Goal: Transaction & Acquisition: Register for event/course

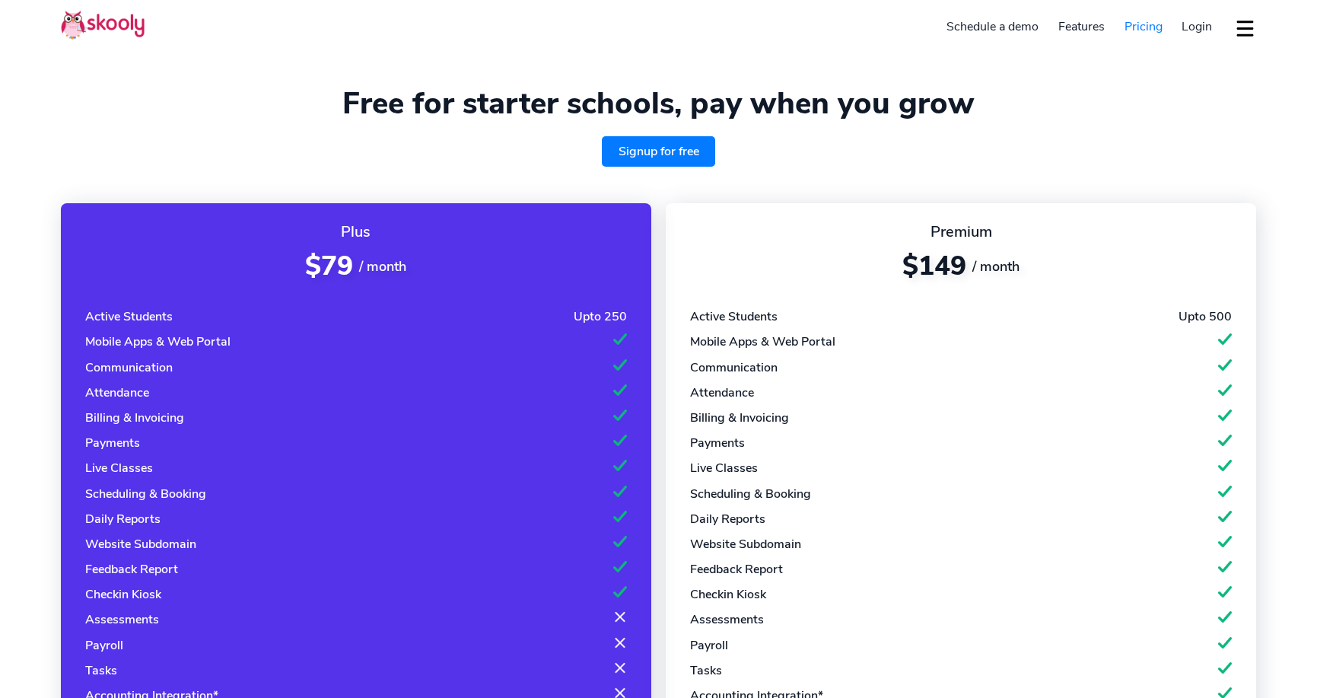
select select "en"
select select "1"
select select "United States"
select select "America/New_York"
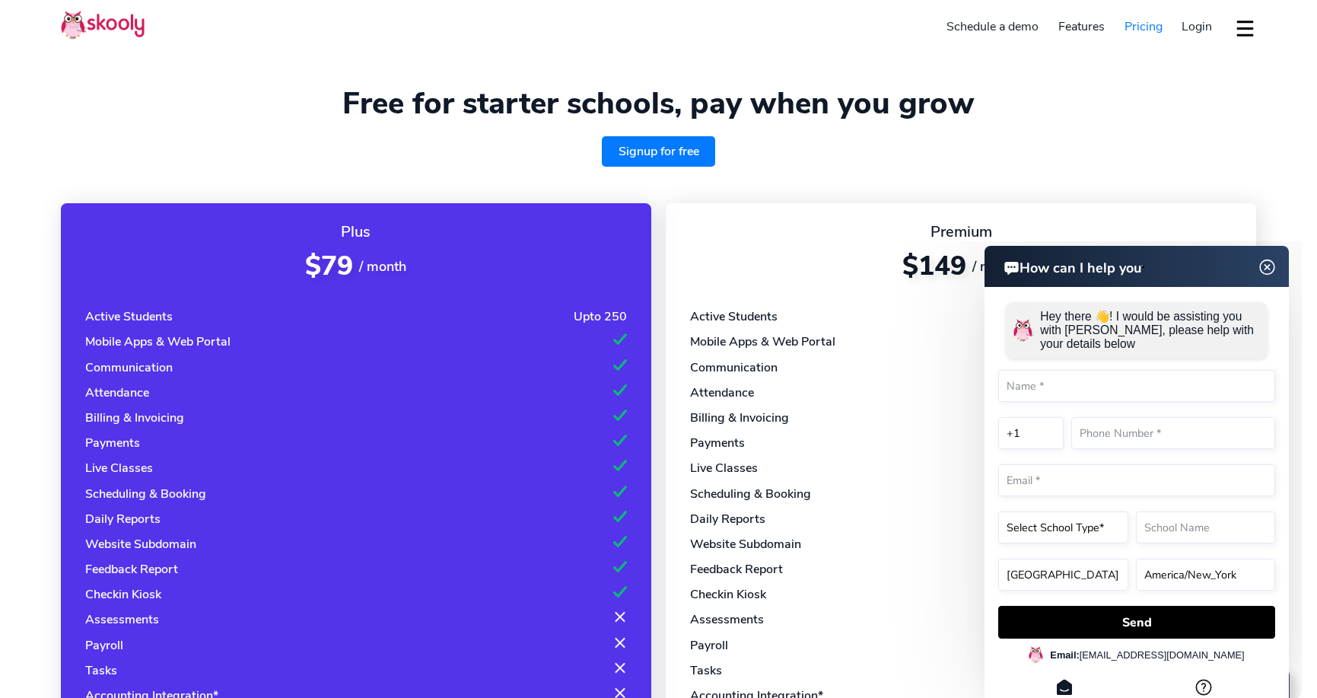
click at [1267, 270] on img at bounding box center [1267, 267] width 29 height 19
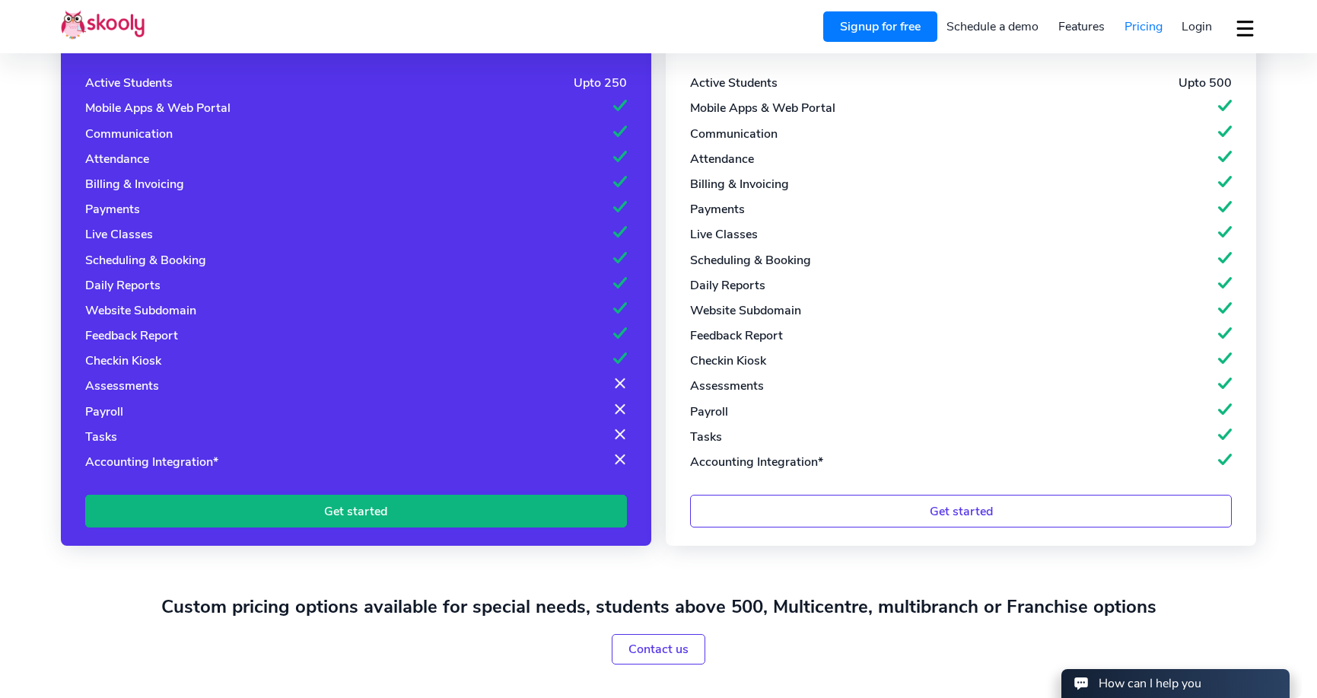
scroll to position [234, 0]
click at [126, 29] on img at bounding box center [103, 25] width 84 height 30
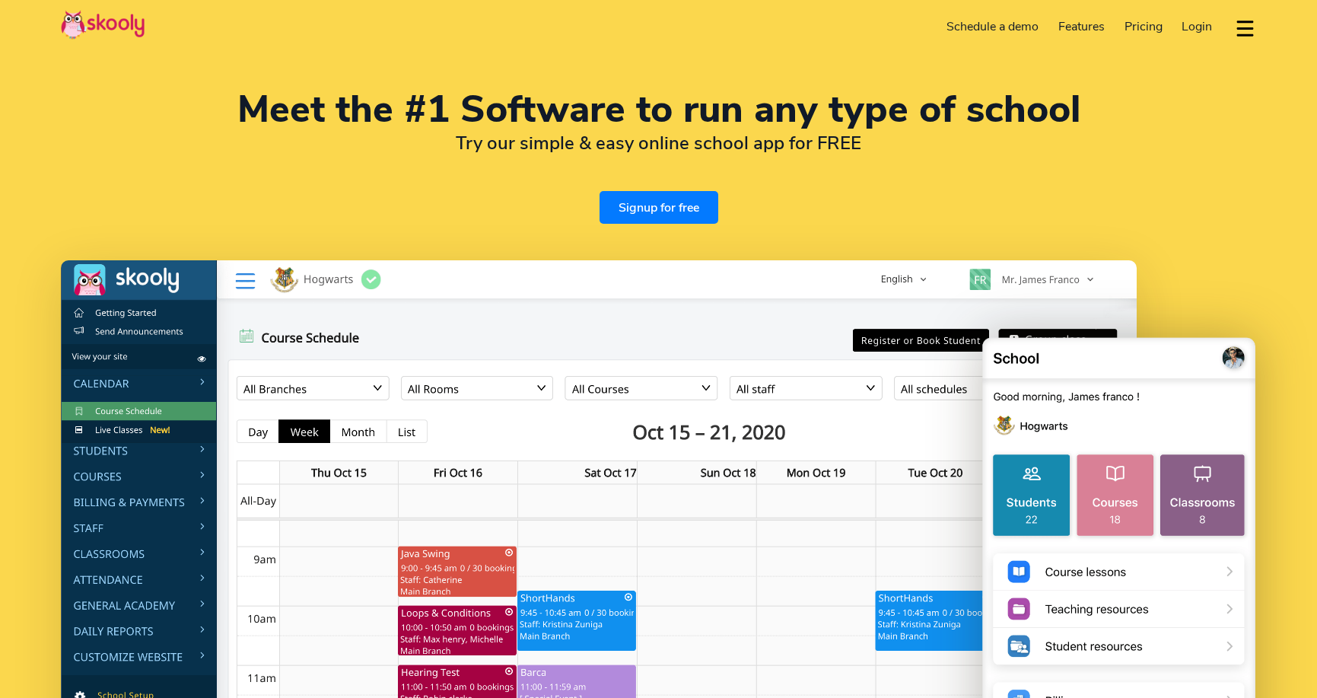
select select "en"
select select "1"
select select "[GEOGRAPHIC_DATA]"
select select "America/New_York"
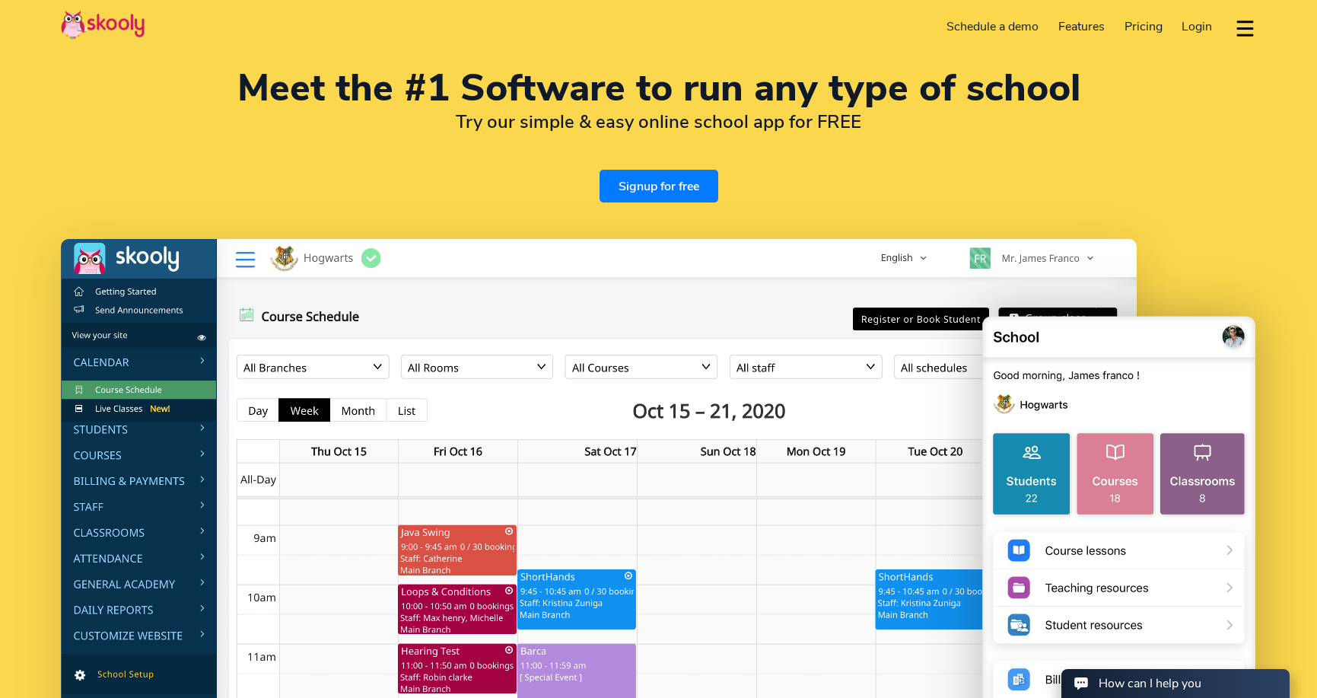
scroll to position [22, 0]
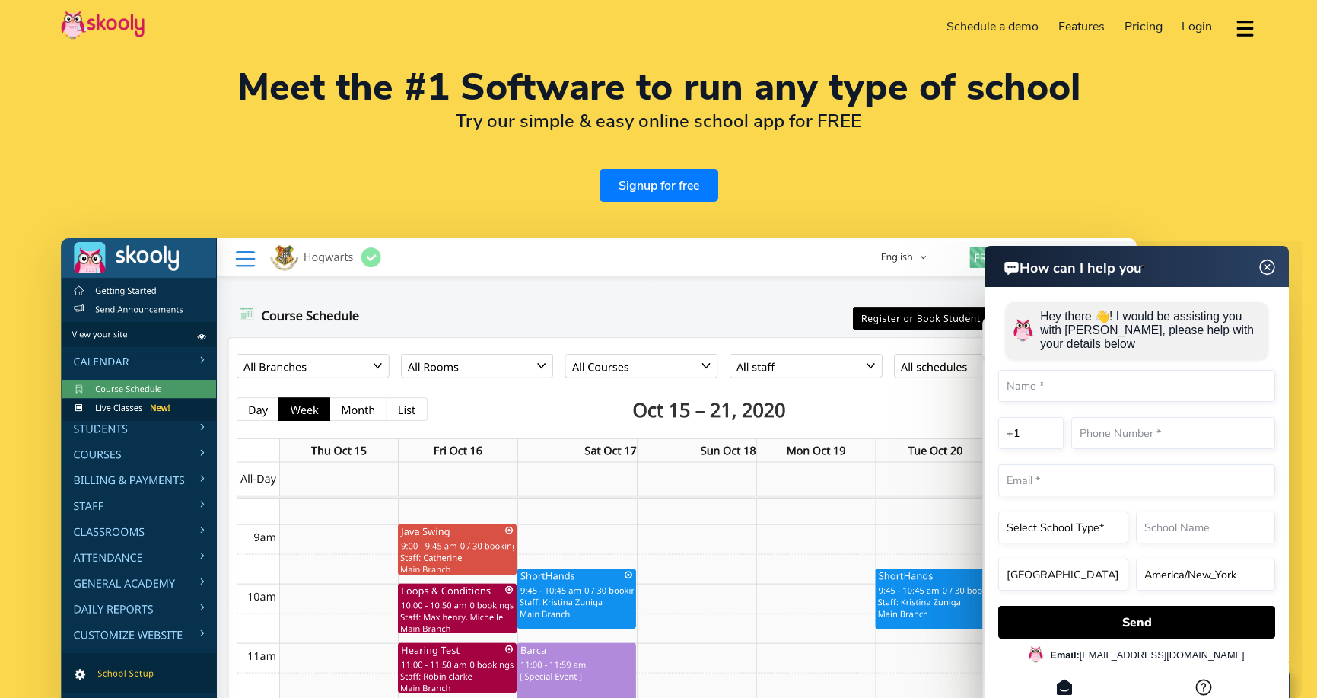
click at [1268, 267] on img at bounding box center [1267, 267] width 29 height 19
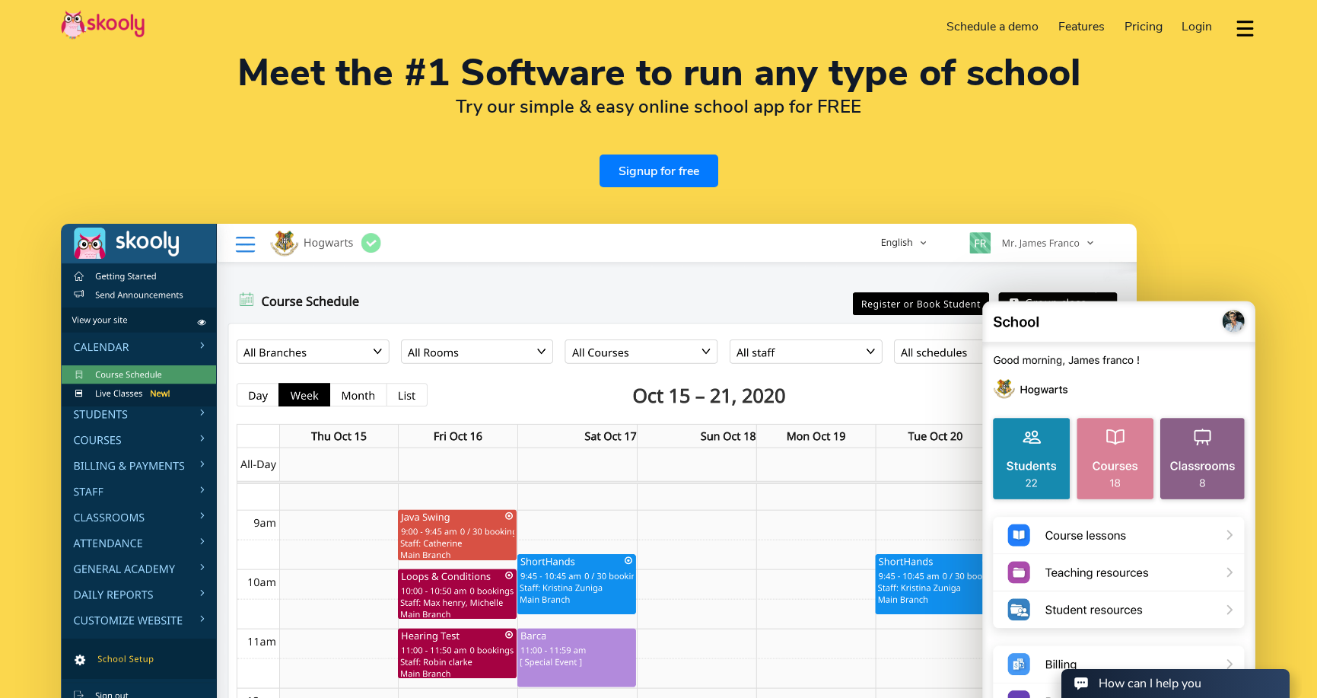
scroll to position [0, 0]
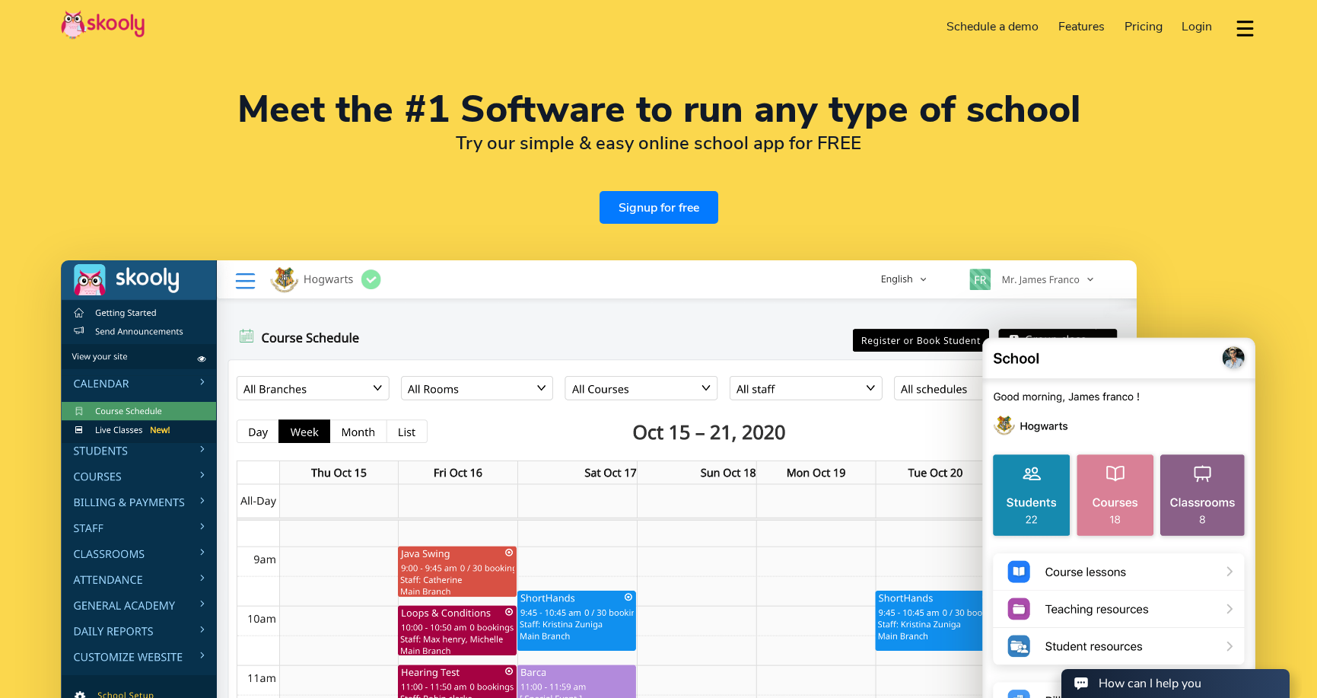
click at [1151, 30] on span "Pricing" at bounding box center [1144, 26] width 38 height 17
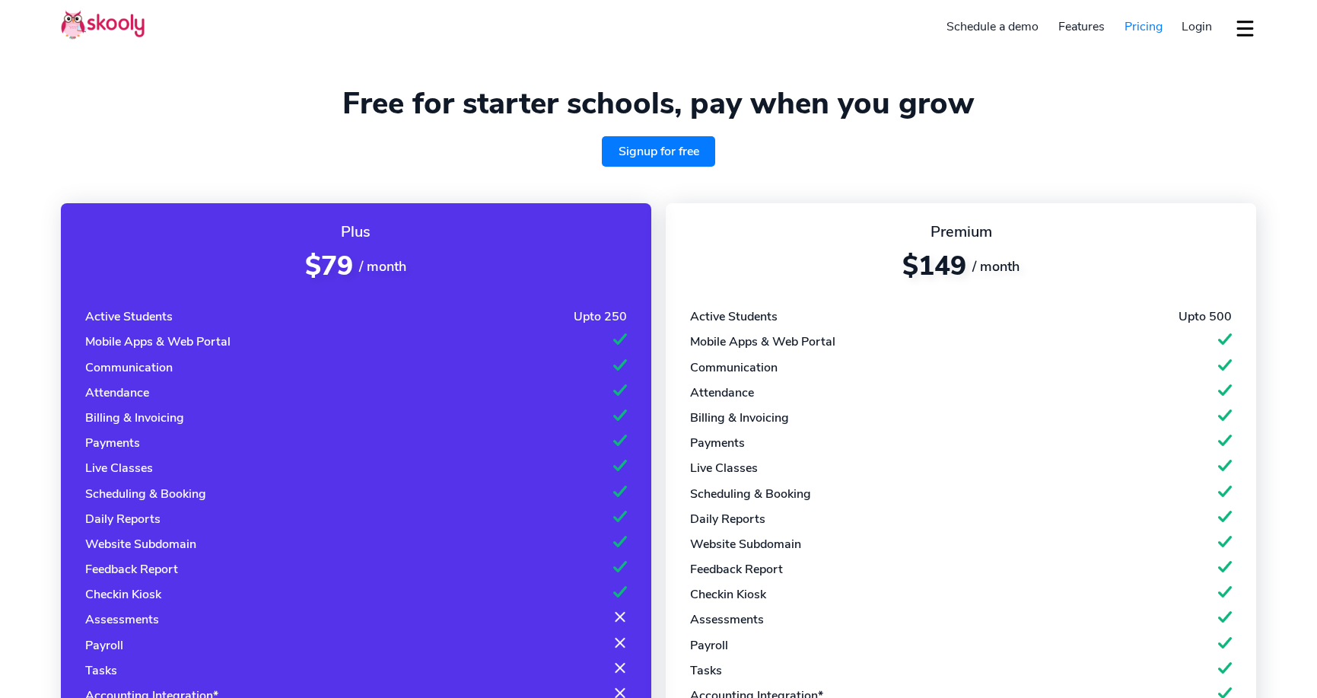
select select "en"
select select "1"
select select "United States"
select select "America/New_York"
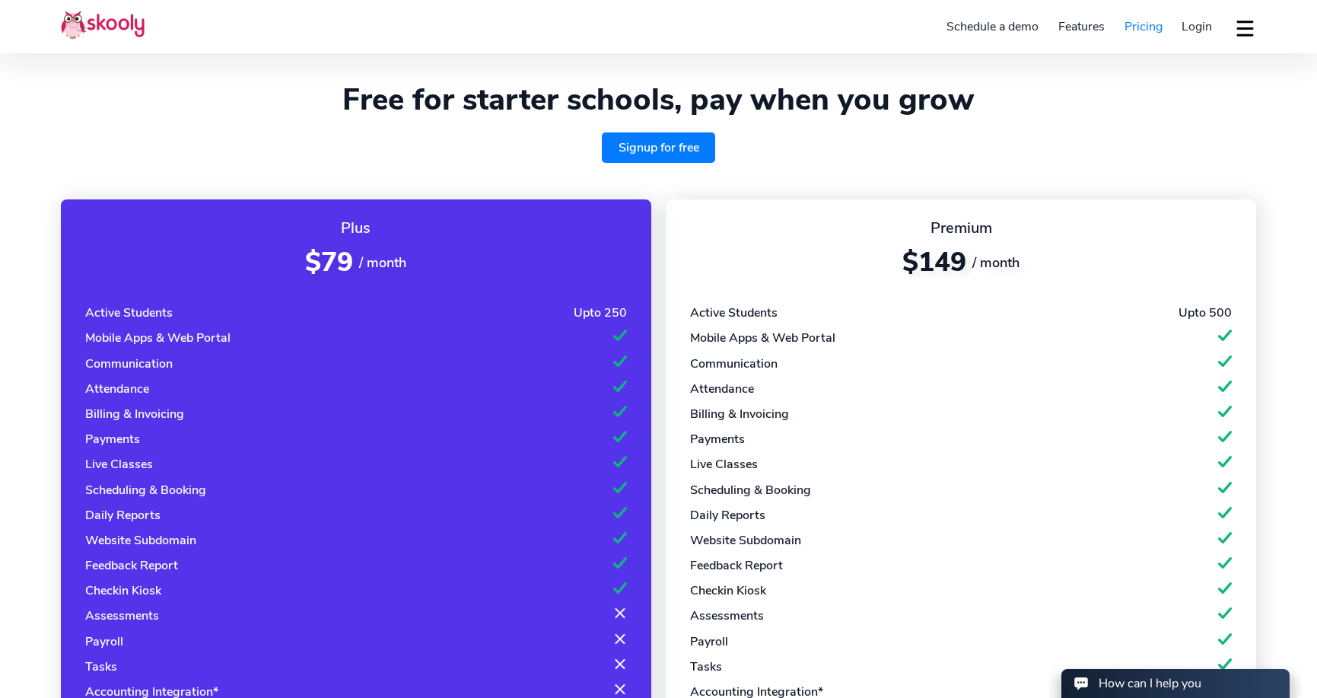
scroll to position [409, 0]
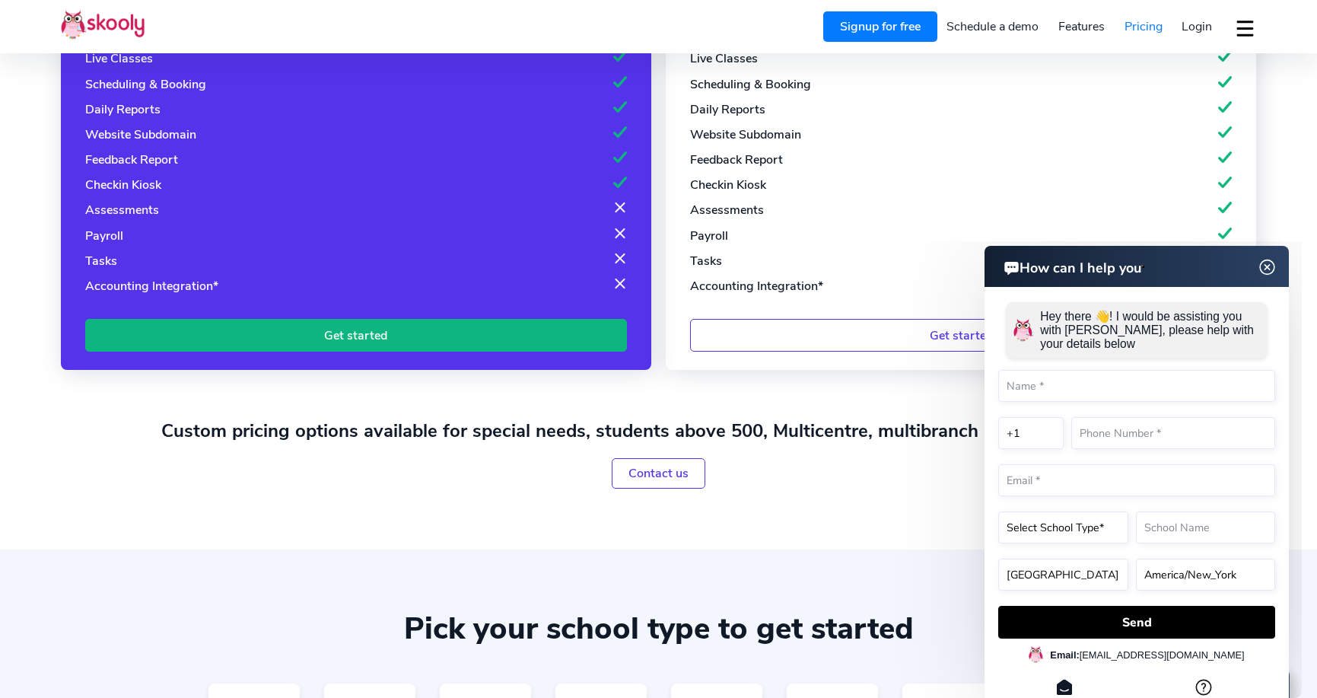
click at [874, 241] on html "How can I help you How can I help you Hey there 👋! I would be assisting you wit…" at bounding box center [1083, 241] width 438 height 0
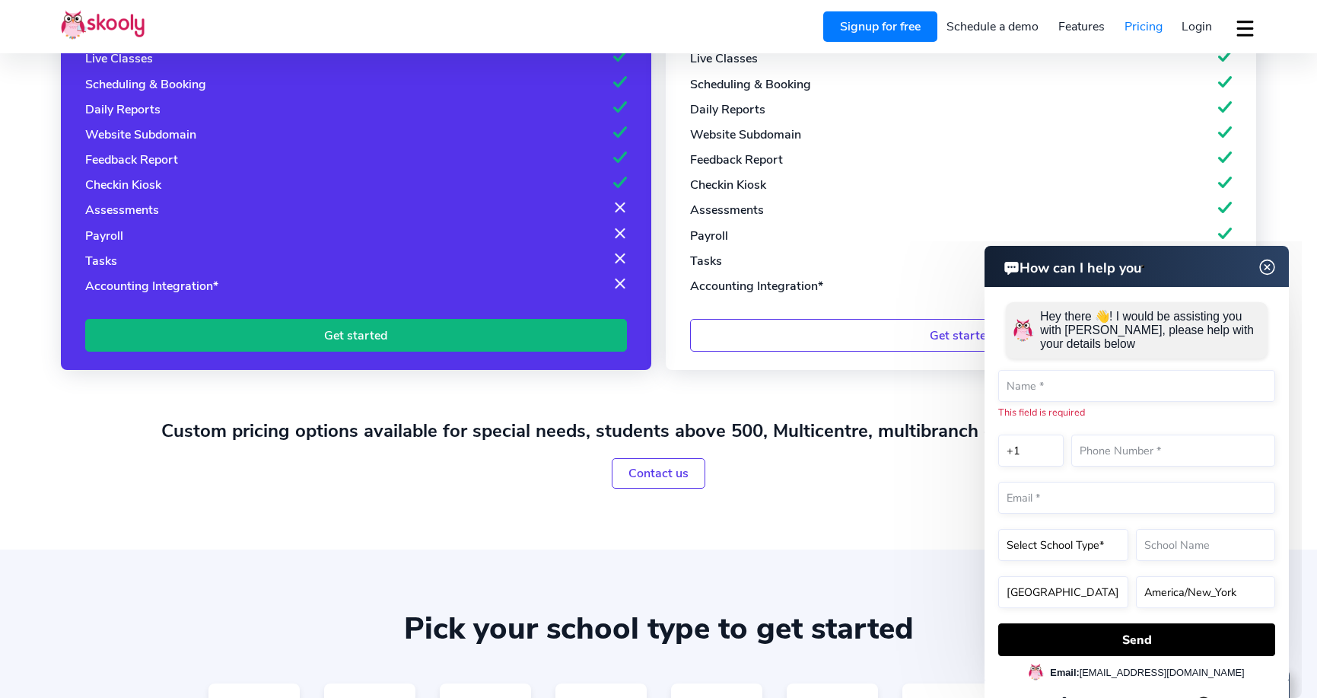
click at [1265, 267] on img at bounding box center [1267, 267] width 29 height 19
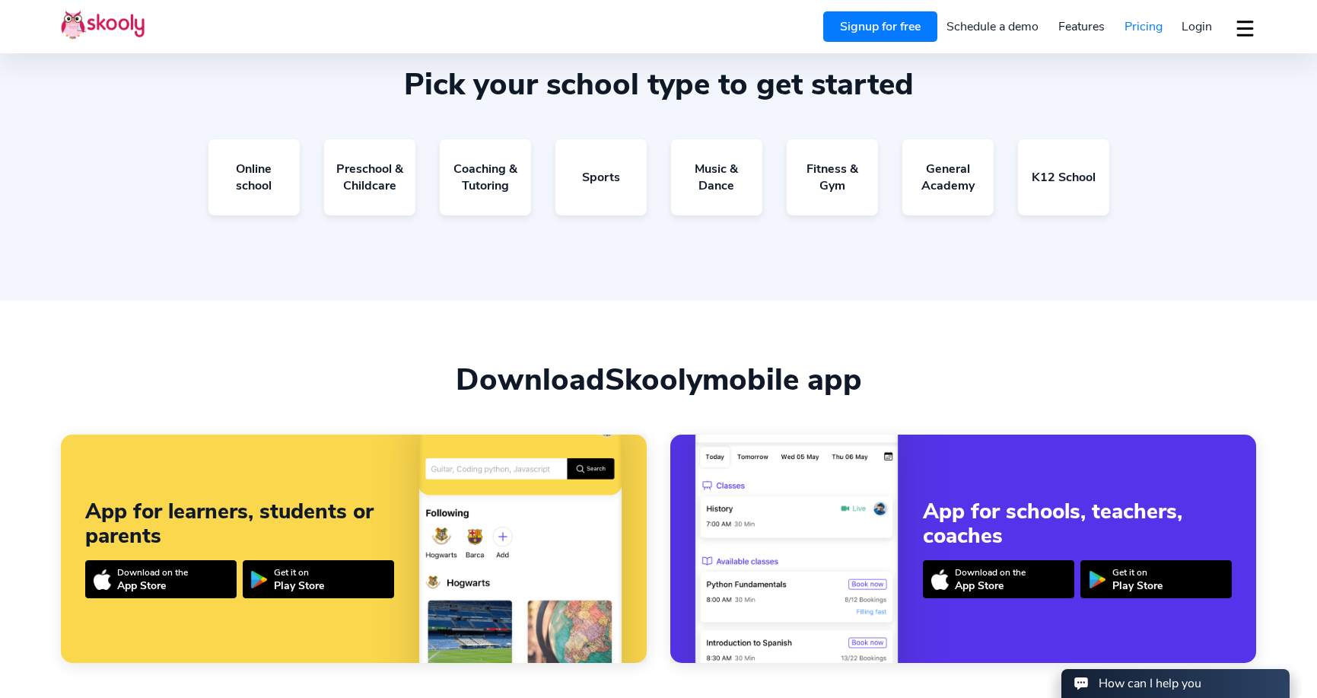
scroll to position [964, 0]
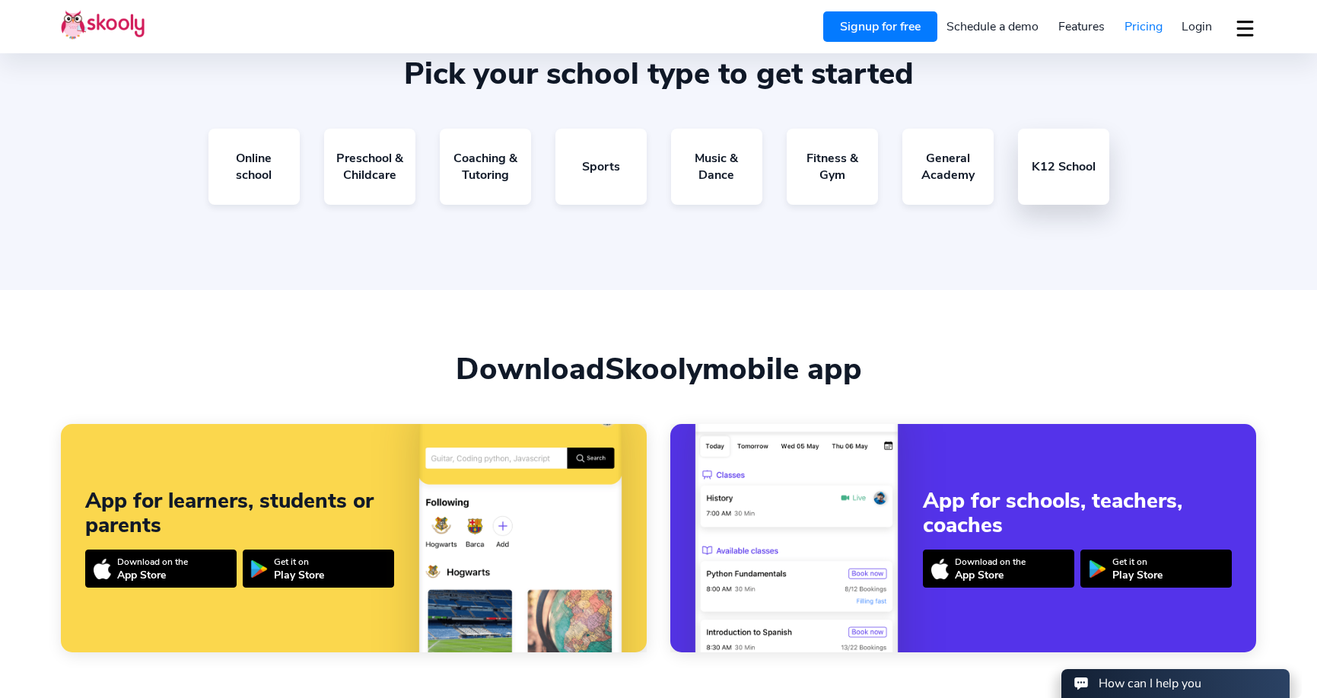
click at [1068, 170] on link "K12 School" at bounding box center [1063, 167] width 91 height 76
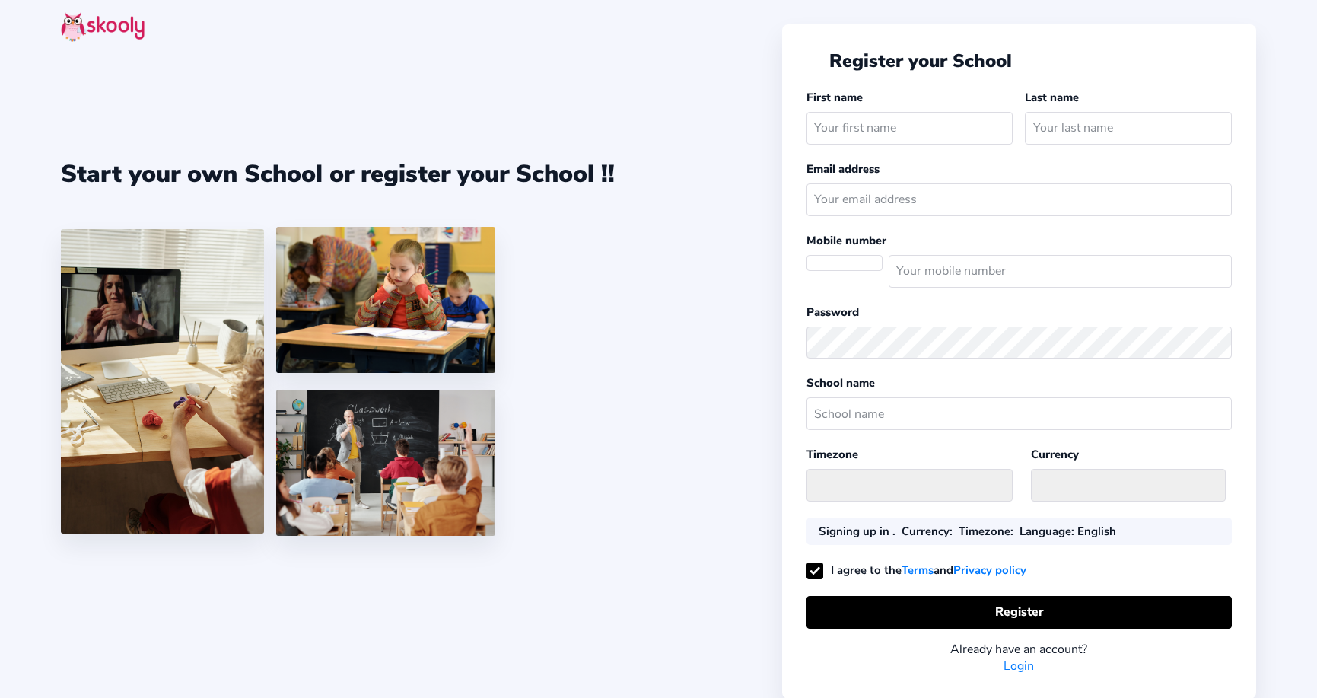
select select
select select "America/New_York"
select select "USD $"
select select "US"
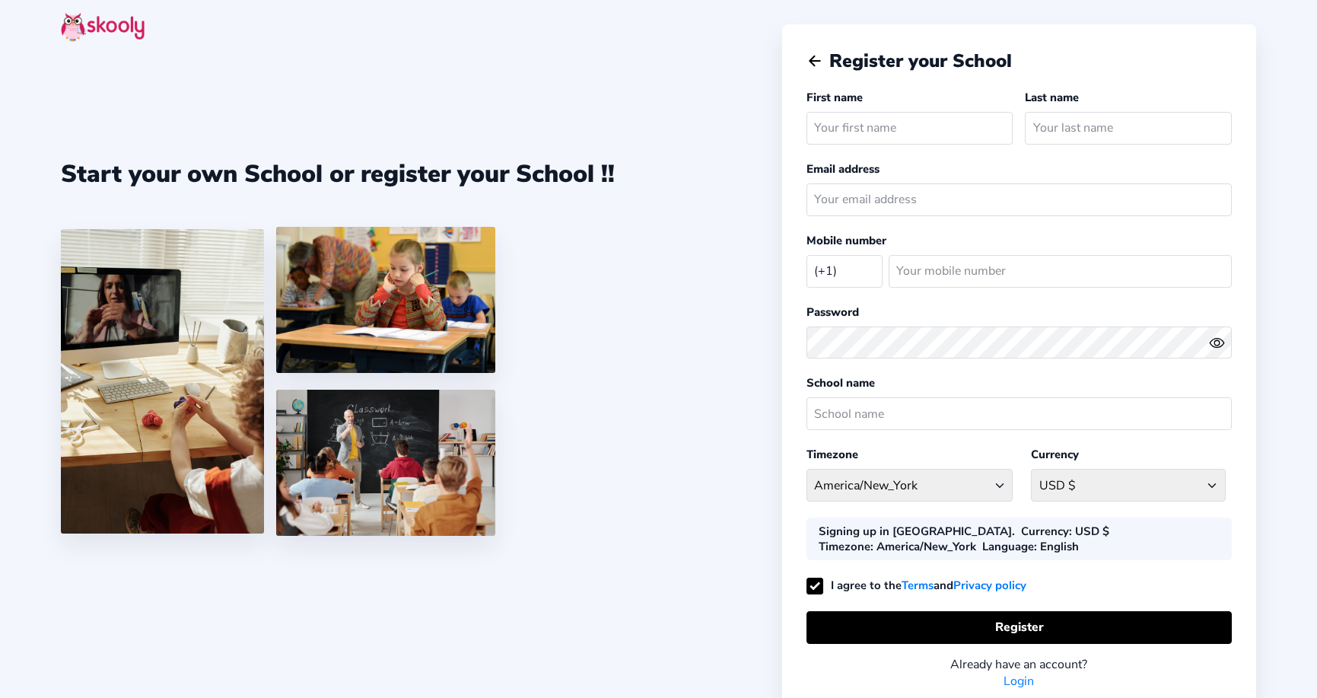
click at [119, 30] on img at bounding box center [103, 27] width 84 height 30
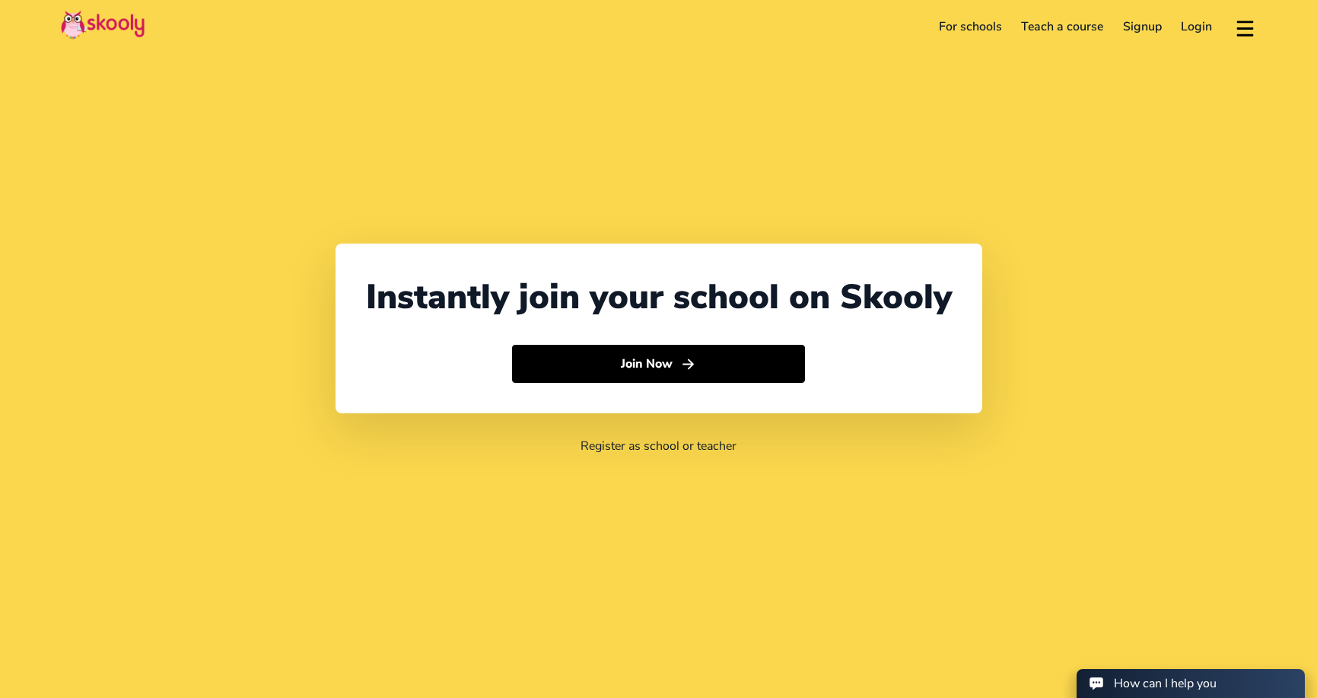
select select "1"
select select "United States"
select select "America/New_York"
click at [651, 366] on button "Join Now" at bounding box center [658, 364] width 293 height 38
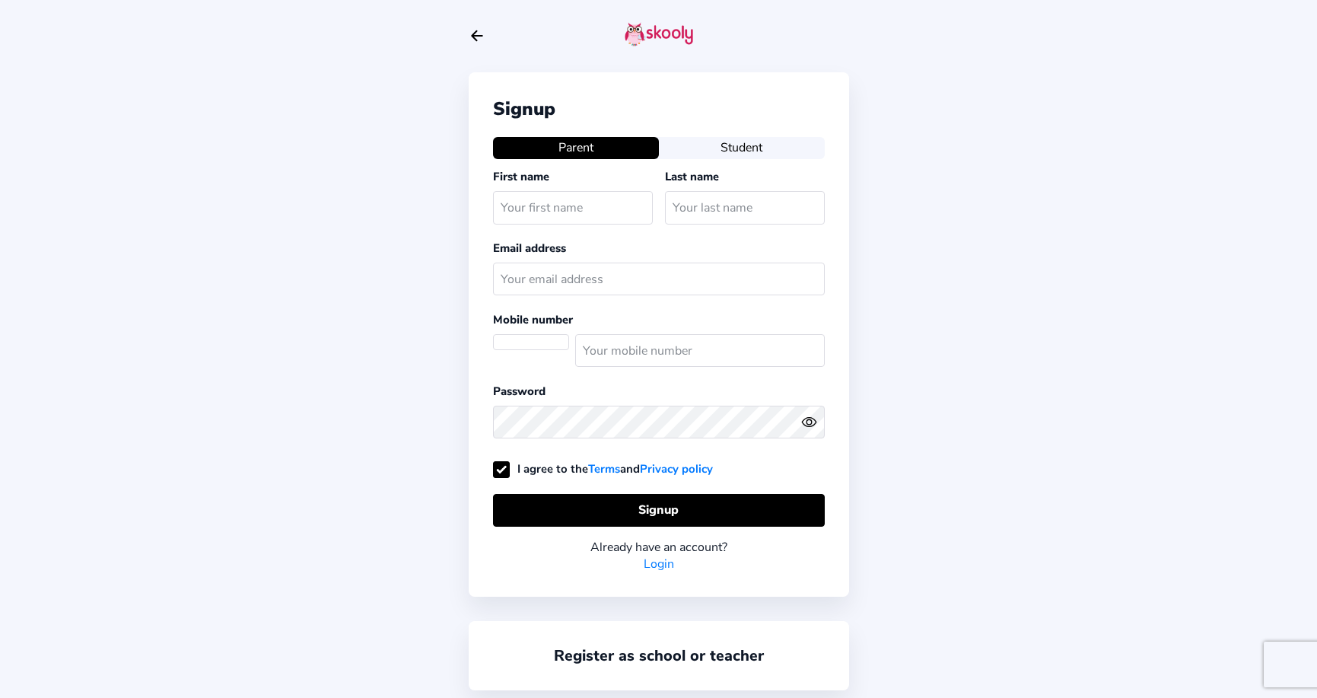
select select "US"
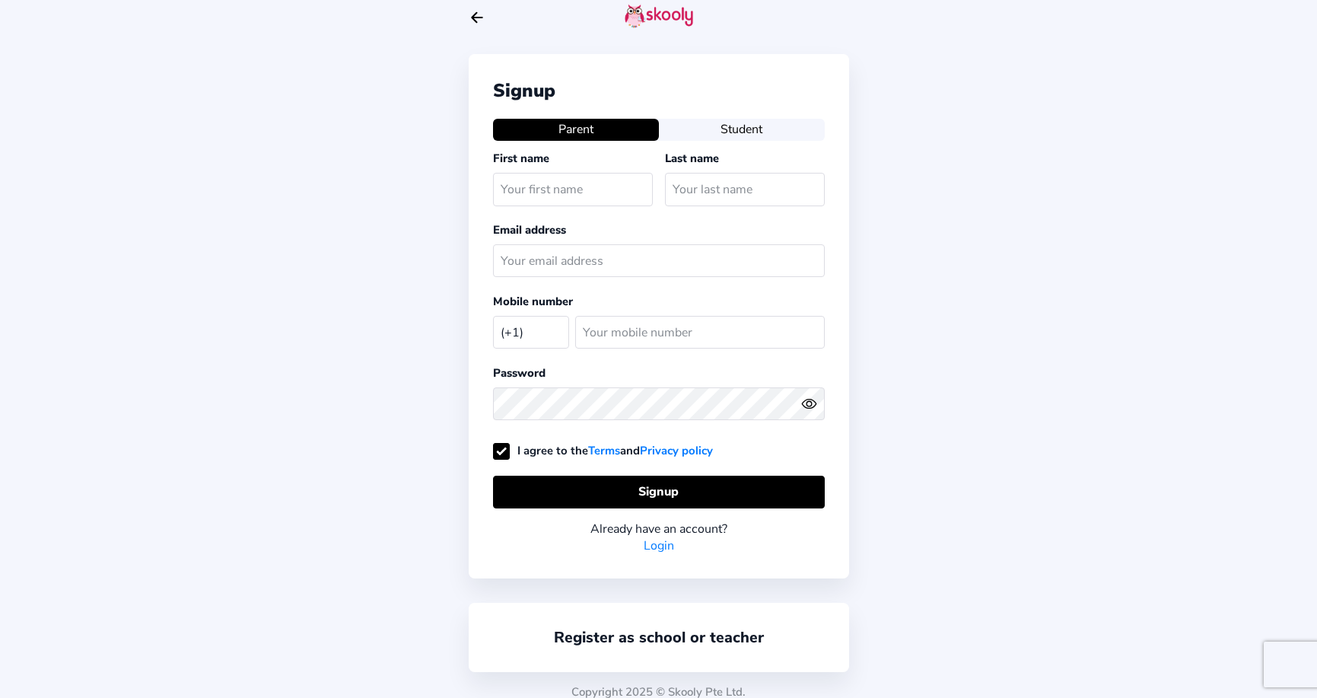
scroll to position [28, 0]
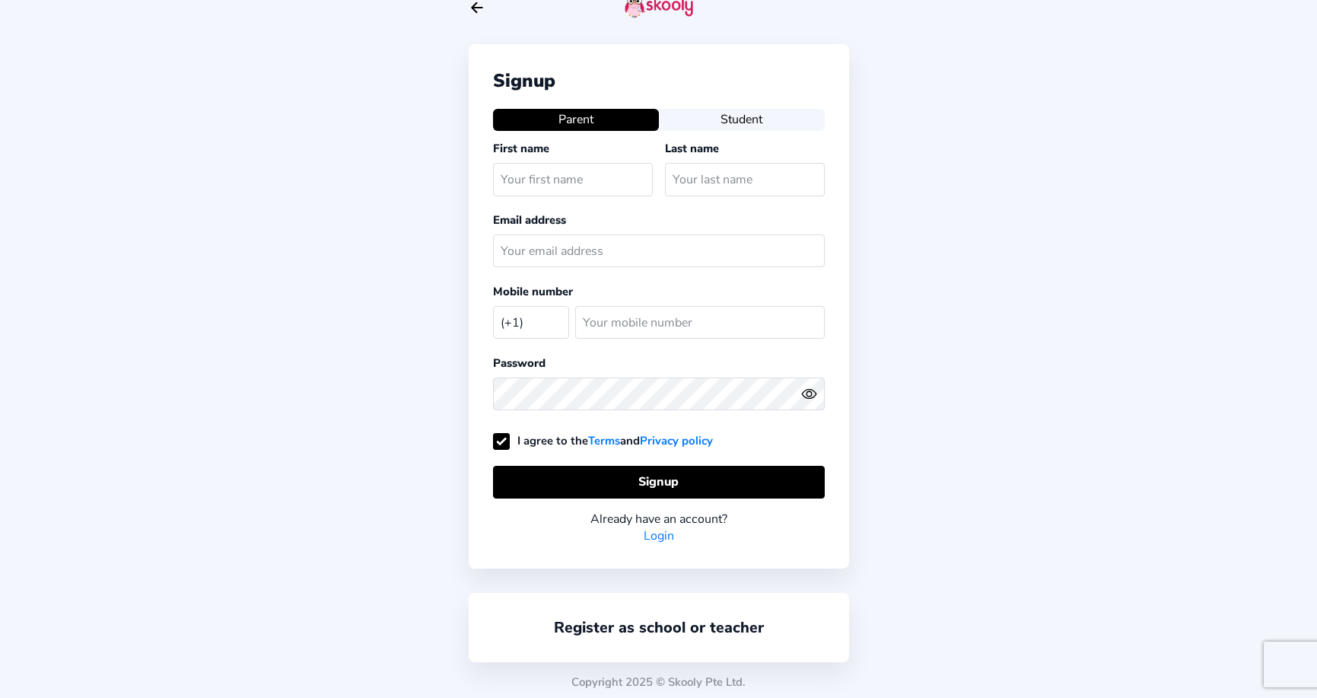
click at [736, 117] on button "Student" at bounding box center [742, 119] width 166 height 21
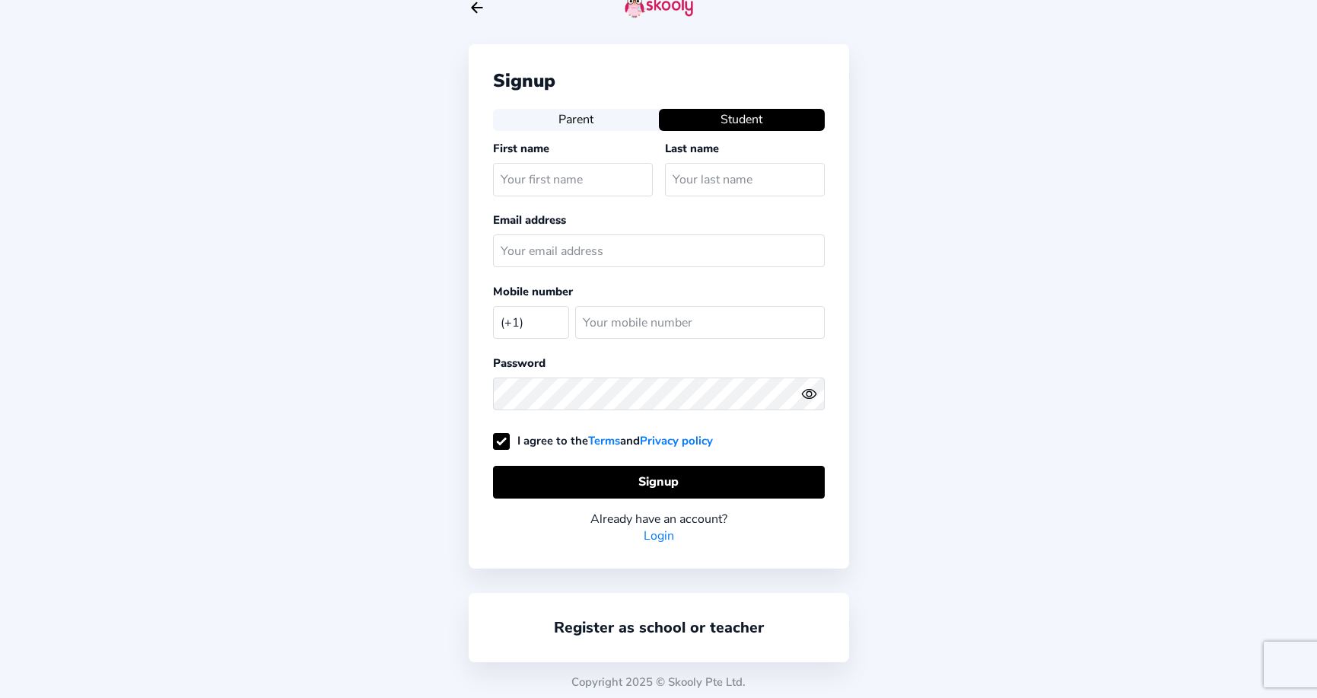
click at [589, 130] on div "Signup Parent Student First name Last name Email address Mobile number (+1) [GE…" at bounding box center [659, 306] width 381 height 524
click at [585, 122] on button "Parent" at bounding box center [576, 119] width 166 height 21
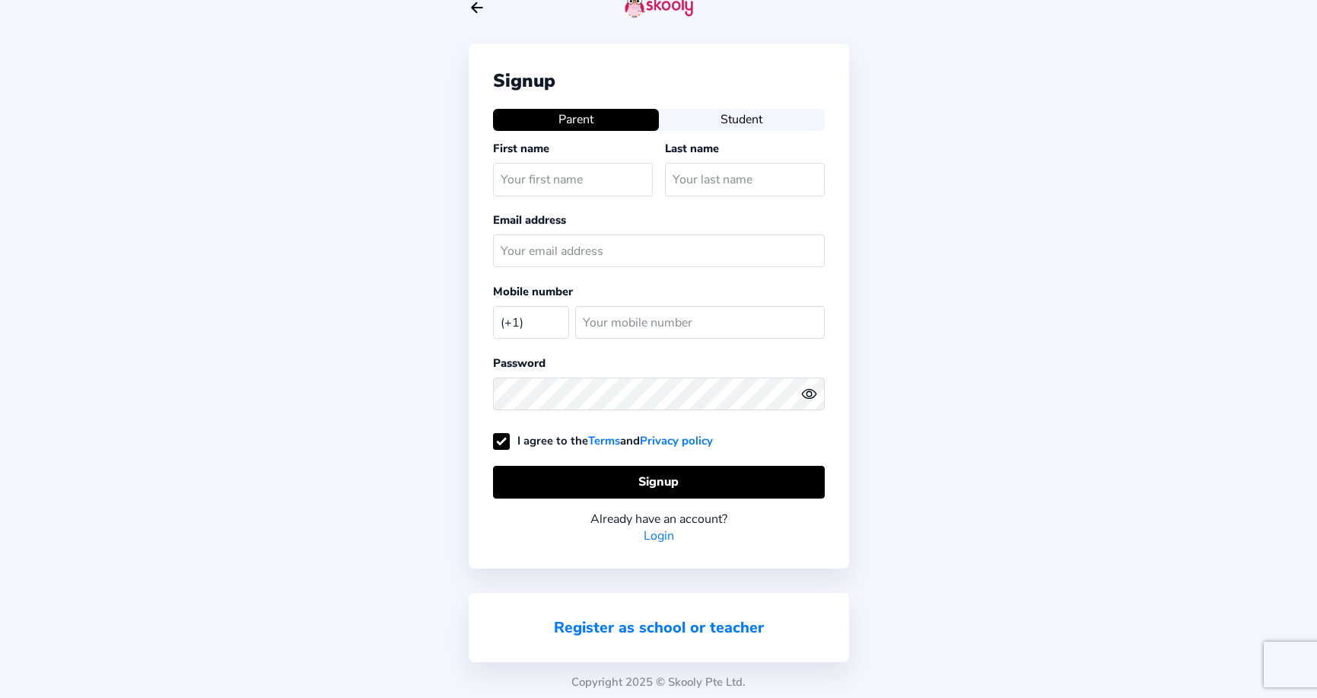
click at [641, 623] on link "Register as school or teacher" at bounding box center [659, 627] width 210 height 21
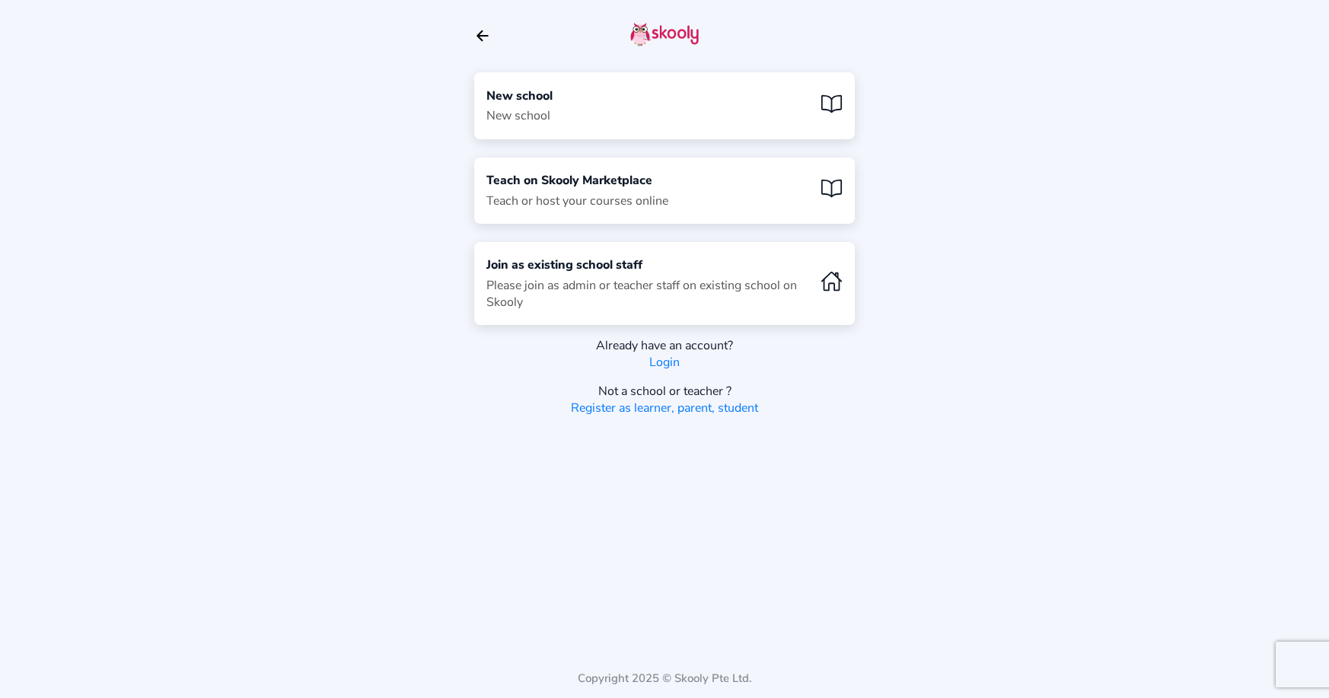
click at [528, 97] on div "New school" at bounding box center [519, 96] width 66 height 17
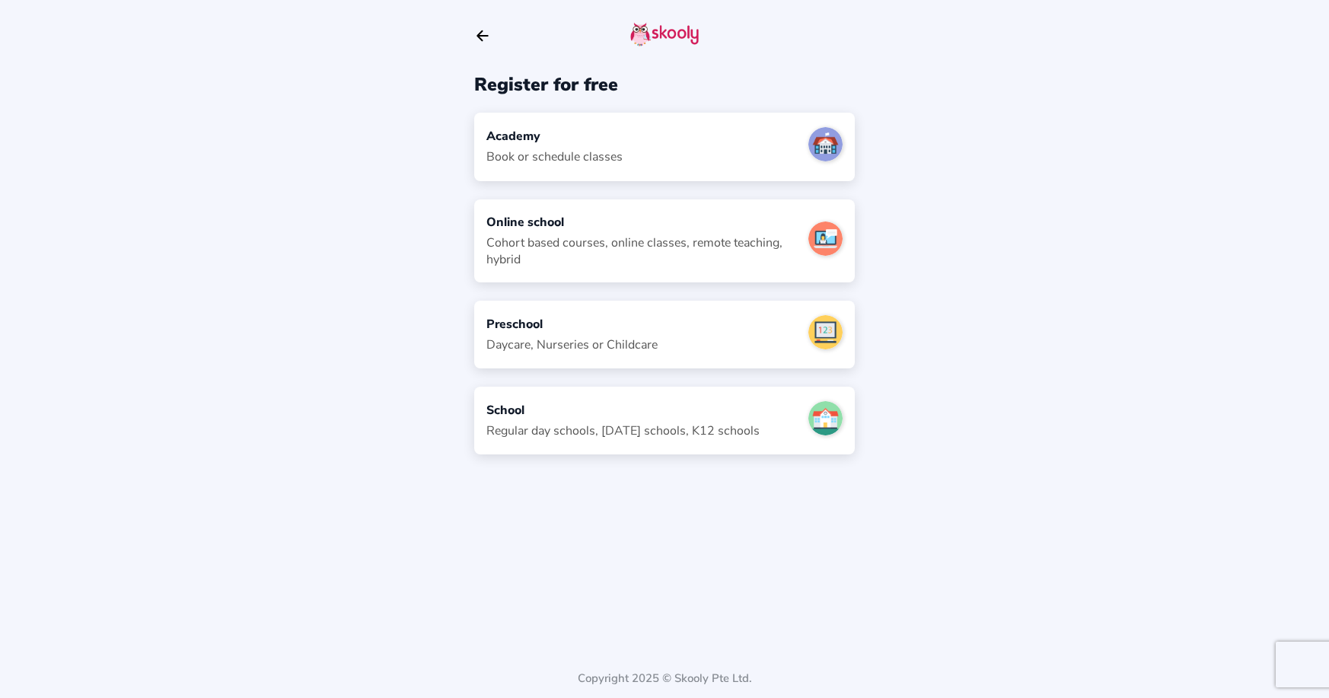
click at [597, 432] on div "Regular day schools, [DATE] schools, K12 schools" at bounding box center [622, 430] width 273 height 17
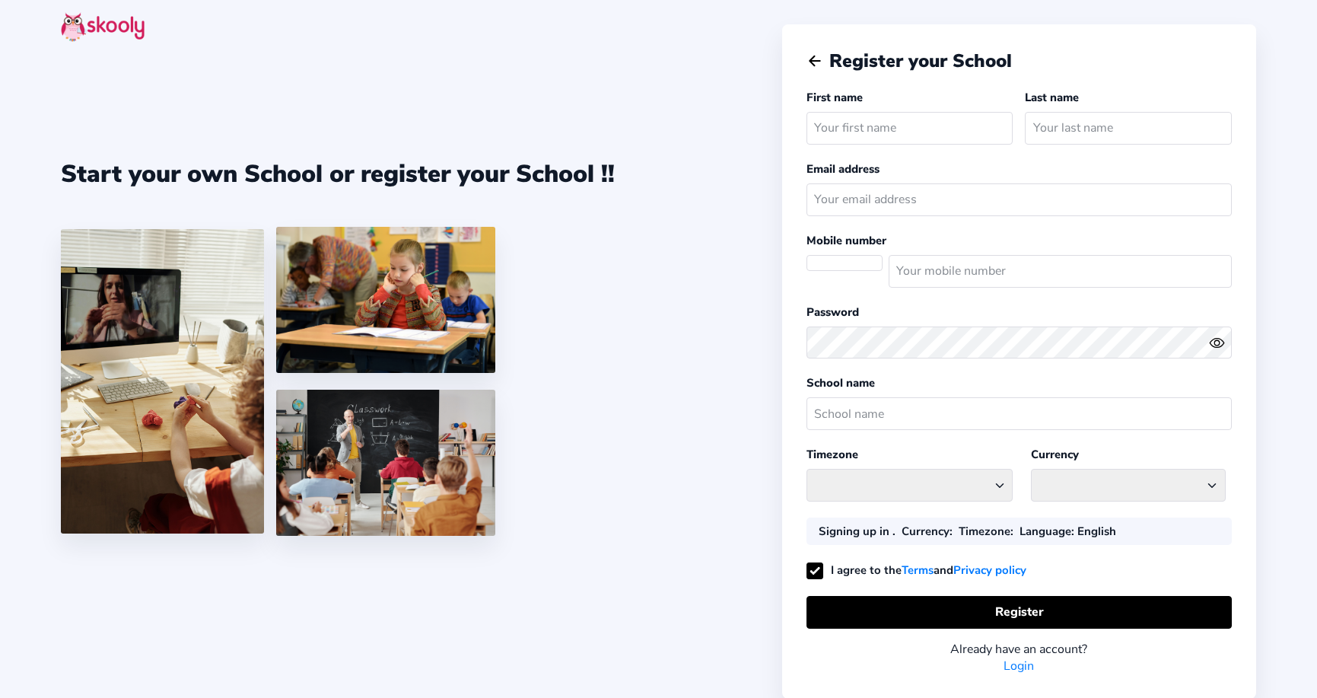
select select "America/New_York"
select select "USD $"
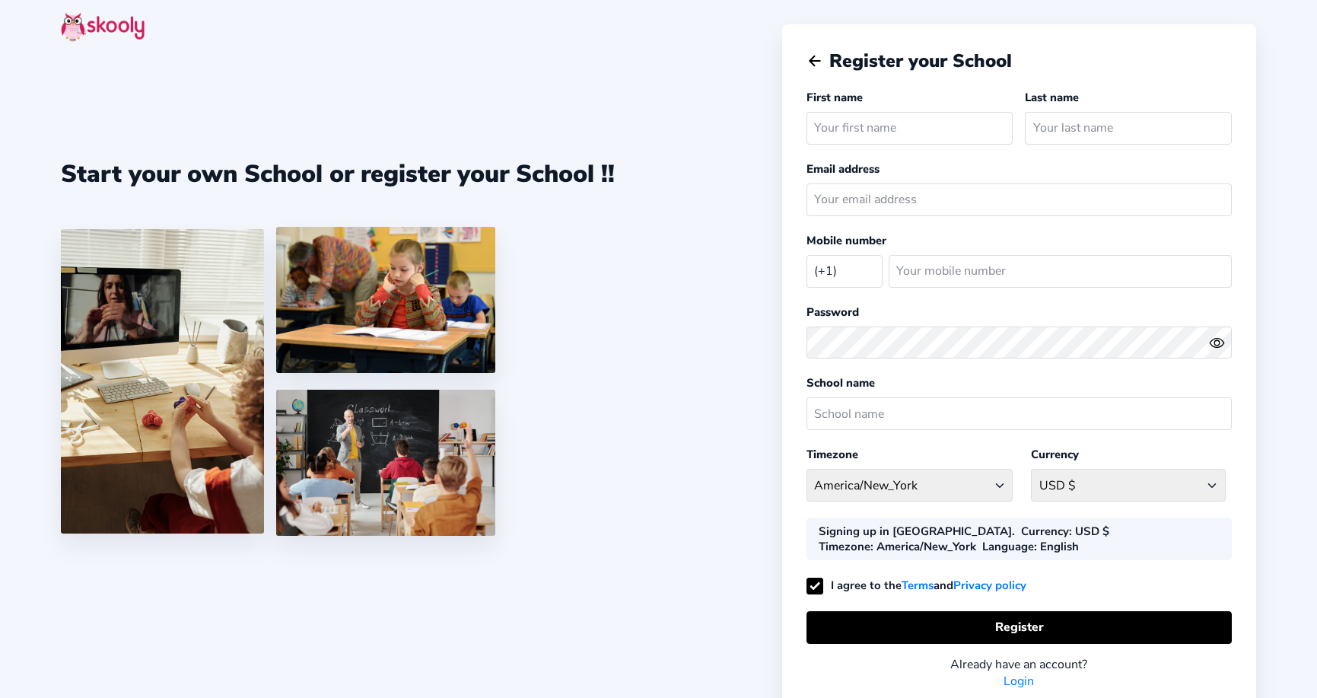
select select "US"
type input "Baby University"
type input "NCA"
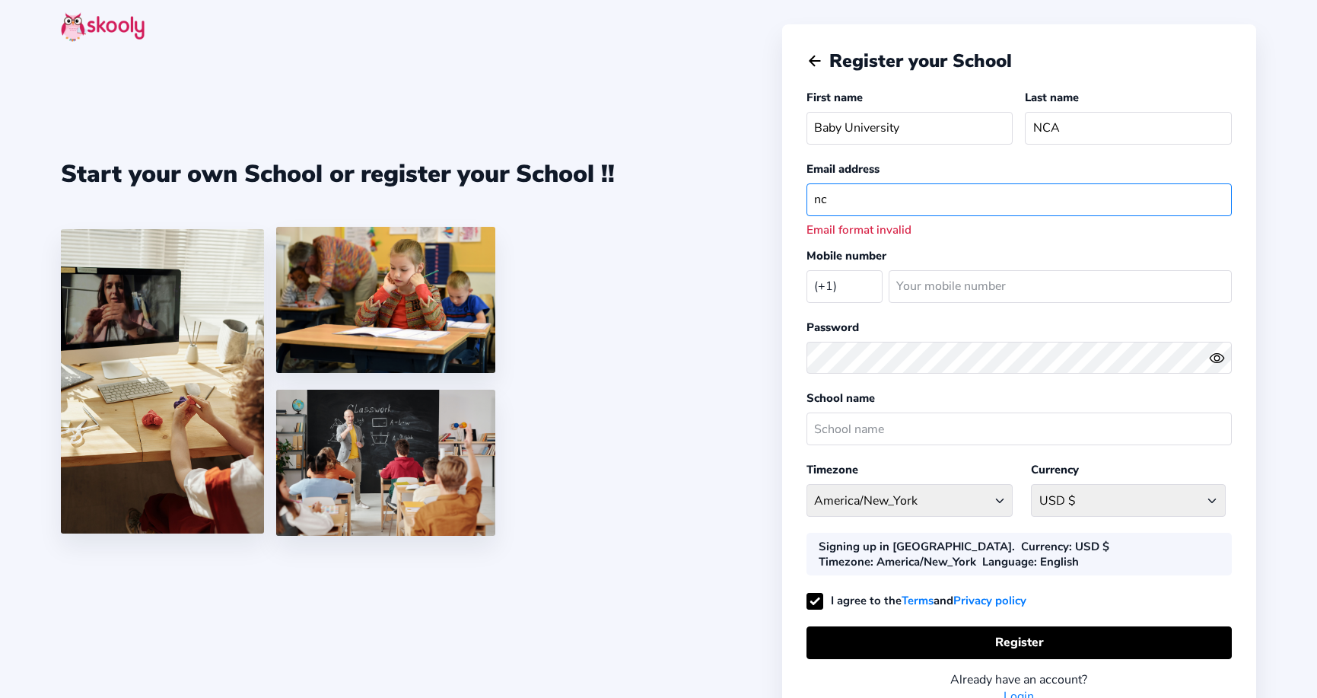
type input "n"
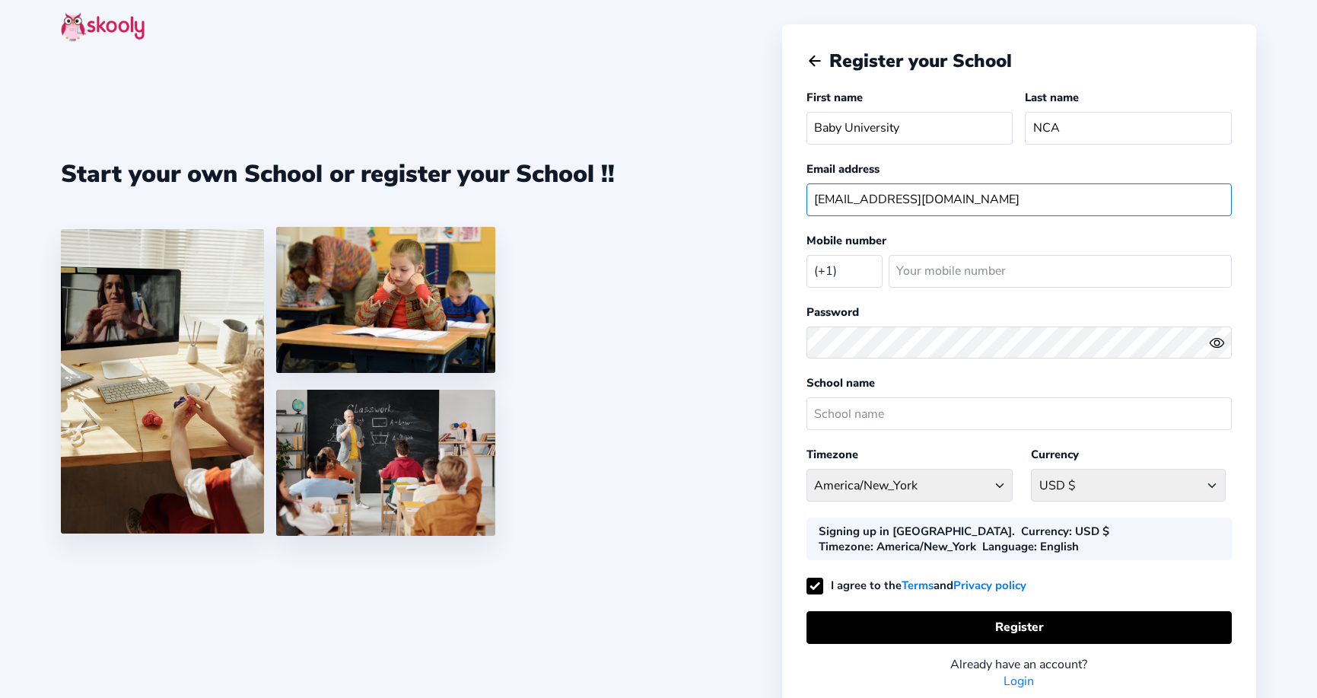
type input "ncalearningcenter@gmail.com"
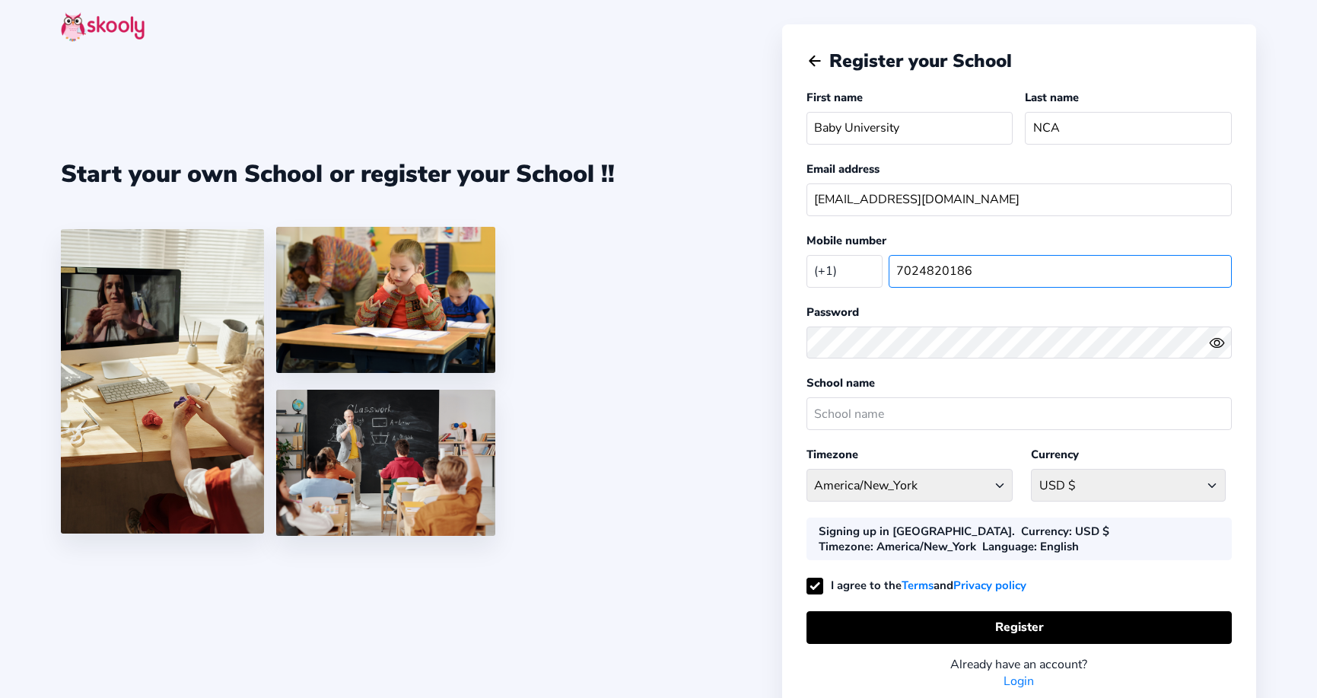
type input "7024820186"
click at [855, 409] on input "text" at bounding box center [1019, 413] width 425 height 33
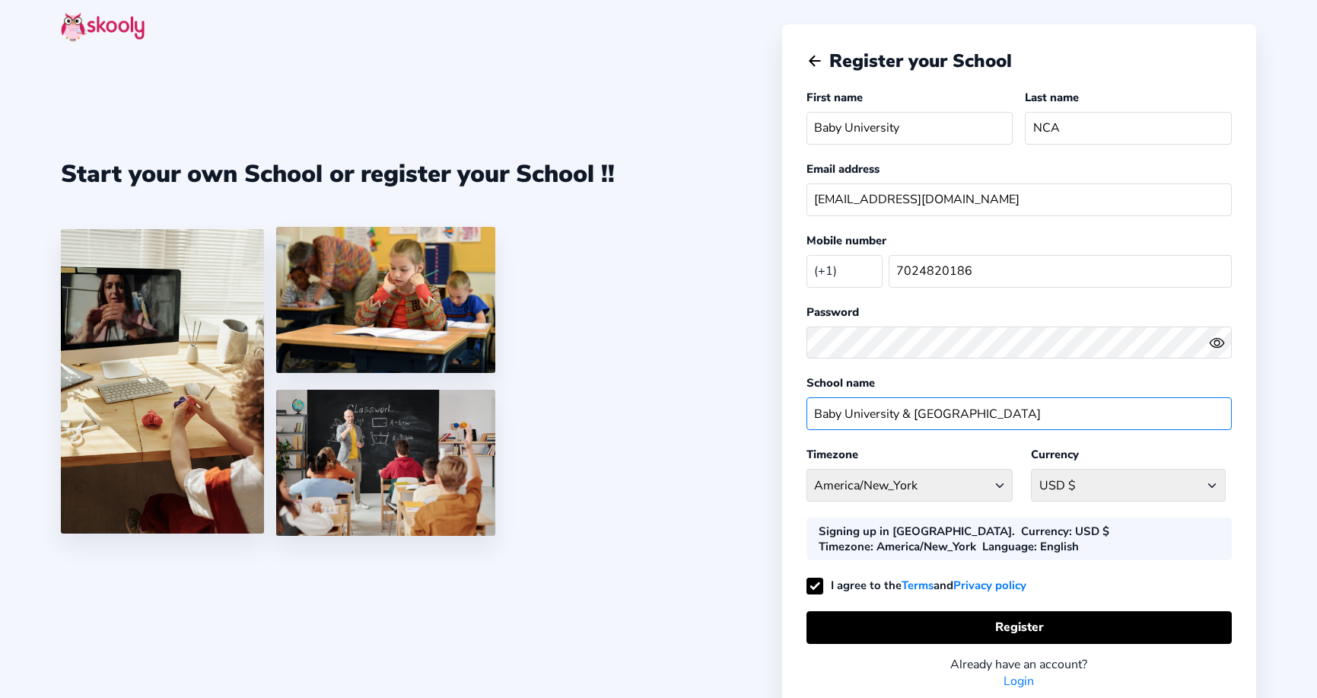
type input "Baby University & Noble Collegiate Academy"
click at [893, 492] on select "America/New_York Afghanistan - Asia/Kabul Albania - Europe/Tirane Algeria - Afr…" at bounding box center [910, 485] width 207 height 33
select select "US/Pacific"
click at [1215, 340] on circle "eye outline" at bounding box center [1217, 342] width 5 height 5
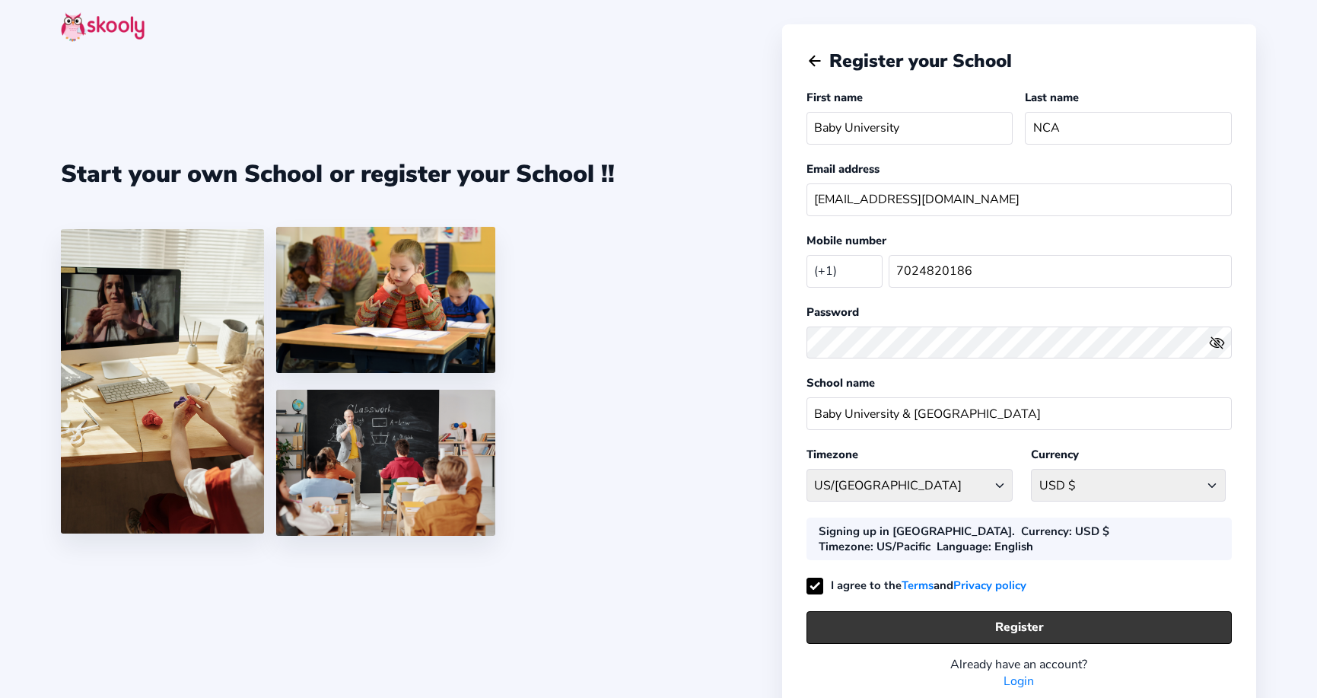
click at [1012, 630] on button "Register" at bounding box center [1019, 627] width 425 height 33
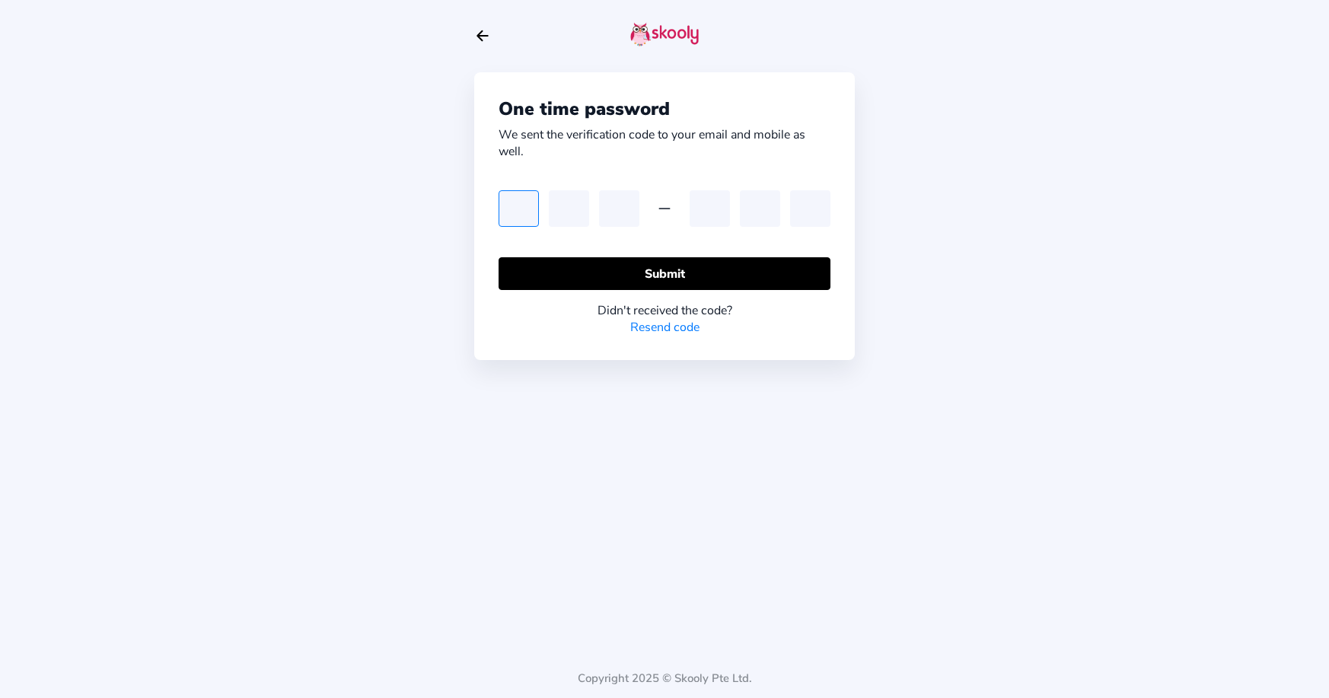
type input "6"
click at [518, 206] on input "6" at bounding box center [518, 208] width 40 height 37
type input "3"
type input "6"
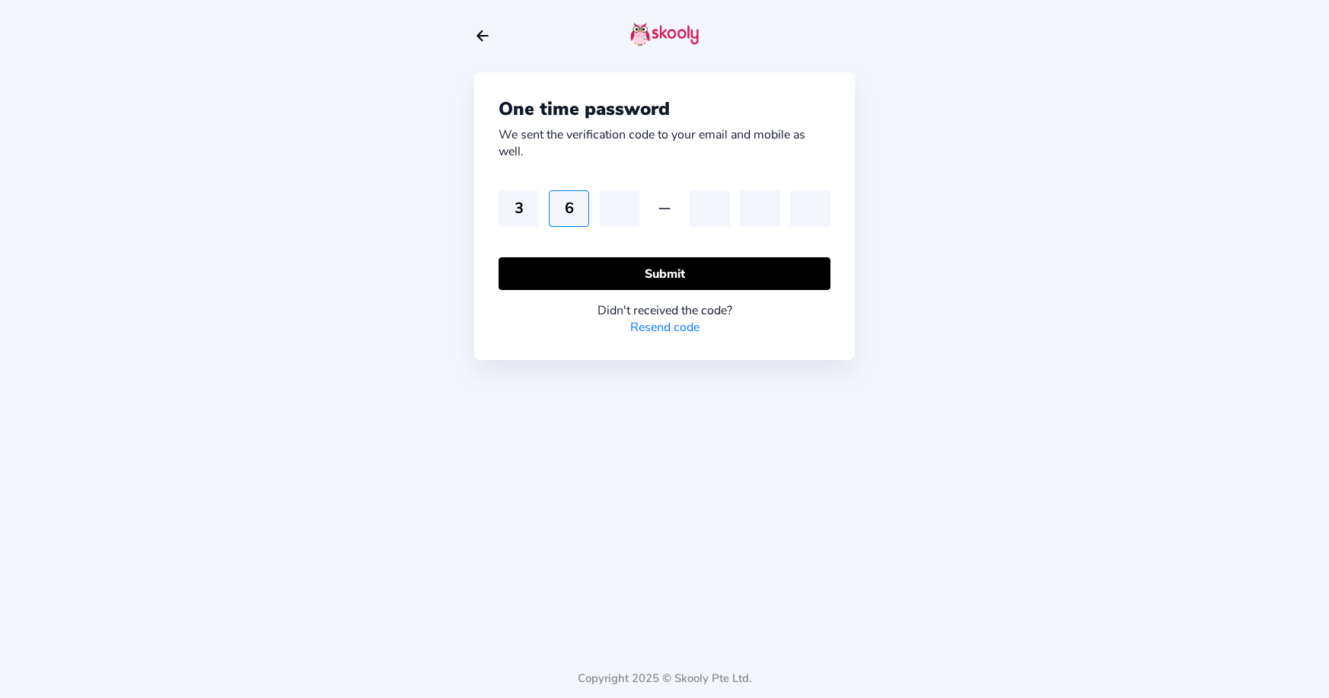
click at [574, 211] on input "6" at bounding box center [569, 208] width 40 height 37
type input "3"
type input "0"
type input "6"
type input "3"
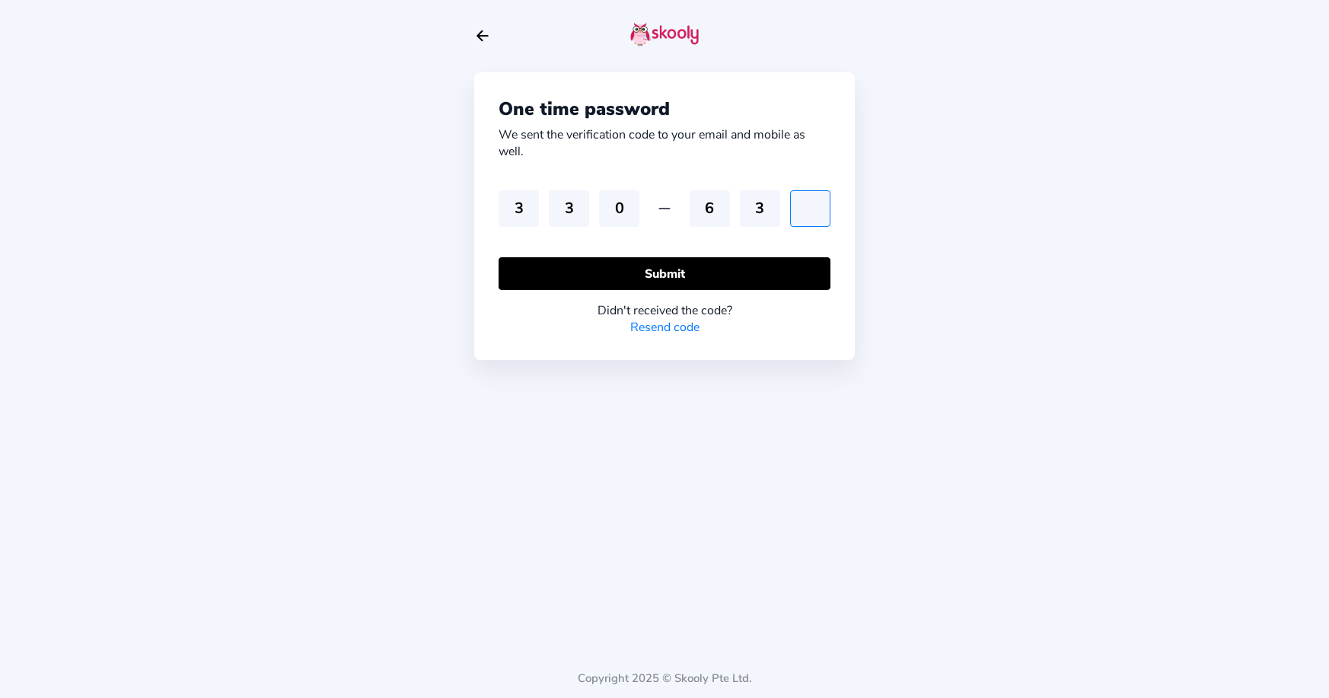
type input "9"
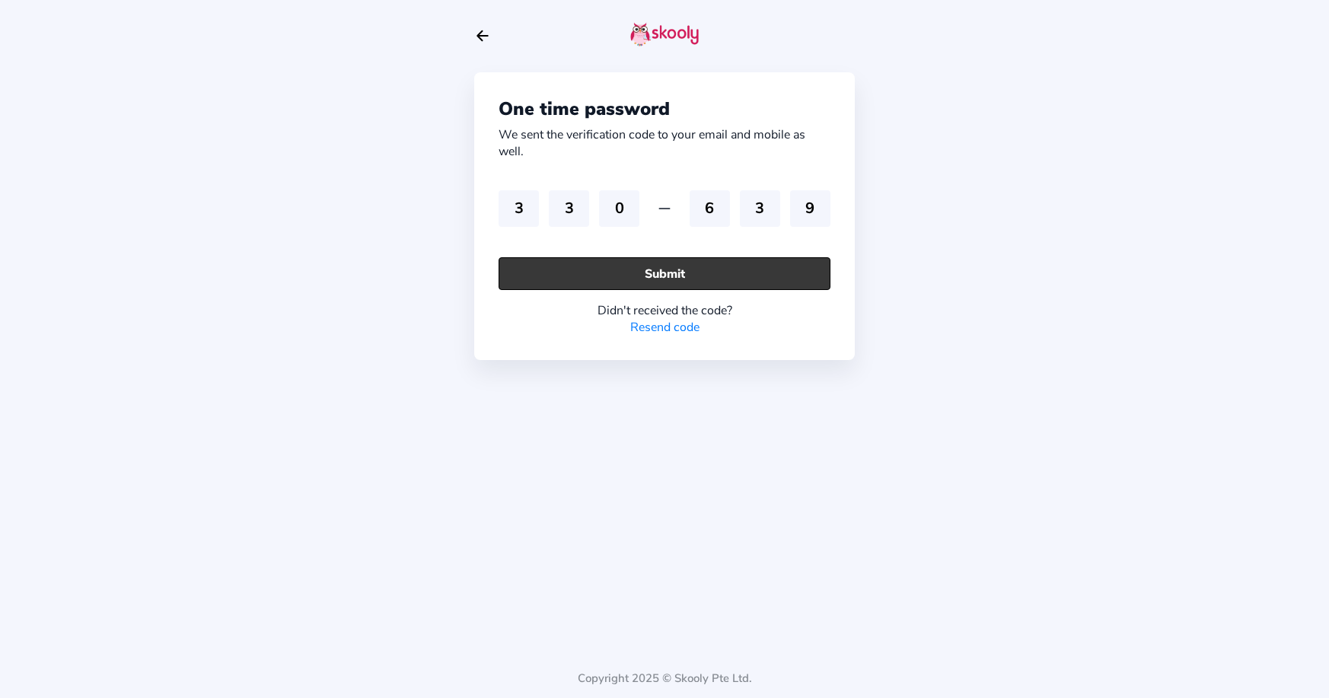
click at [659, 282] on button "Submit" at bounding box center [664, 273] width 332 height 33
